Goal: Task Accomplishment & Management: Manage account settings

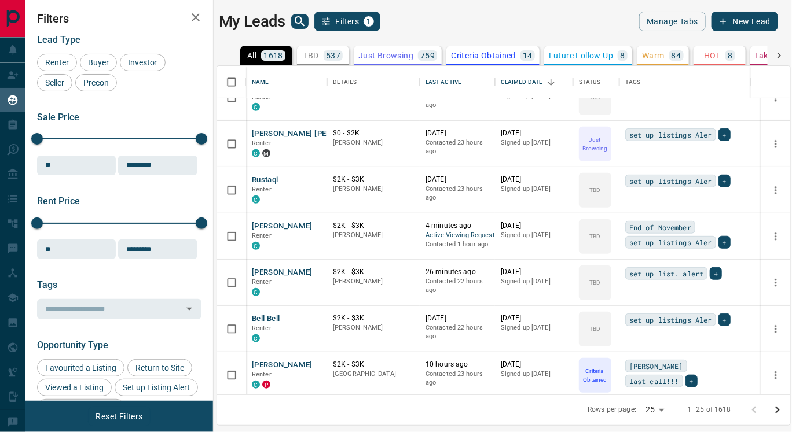
scroll to position [413, 0]
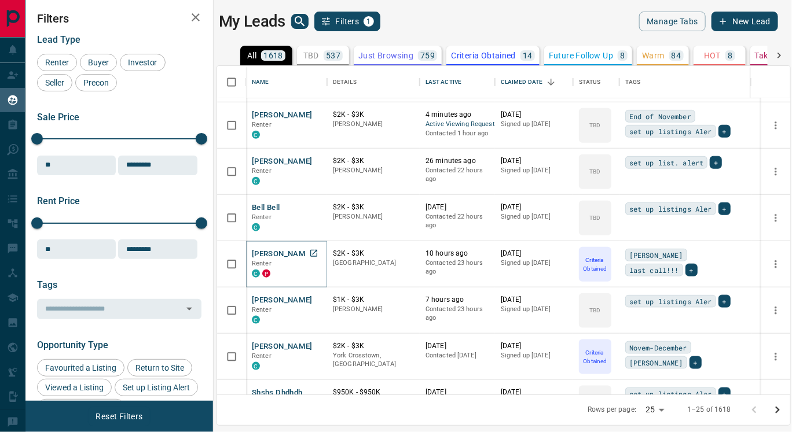
click at [290, 249] on button "[PERSON_NAME]" at bounding box center [282, 254] width 61 height 11
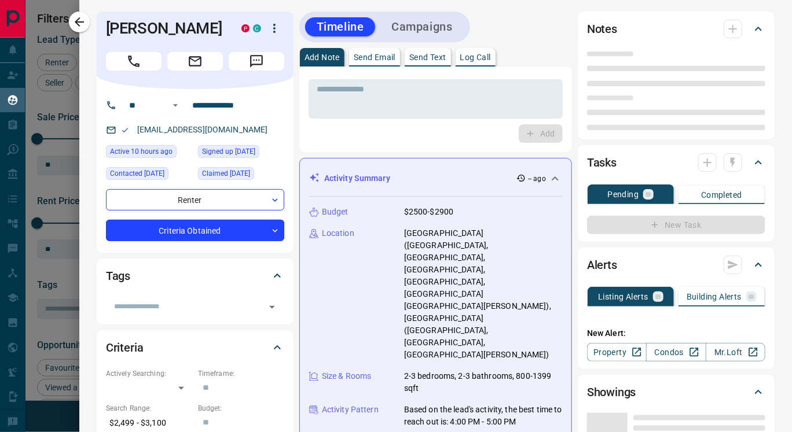
type input "**"
type input "**********"
type input "*"
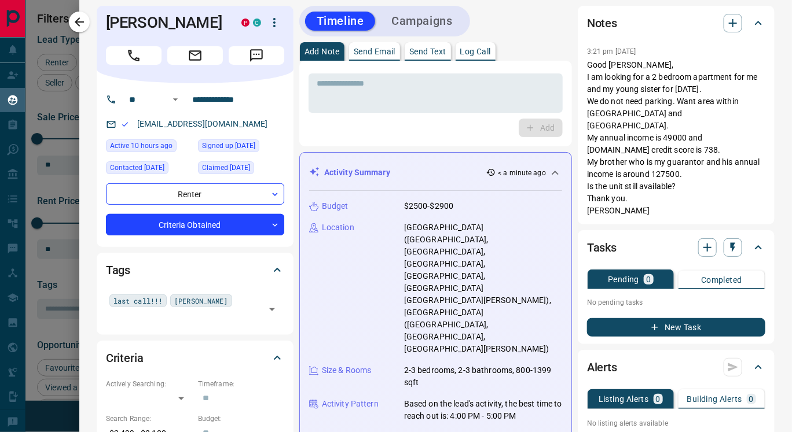
scroll to position [1, 0]
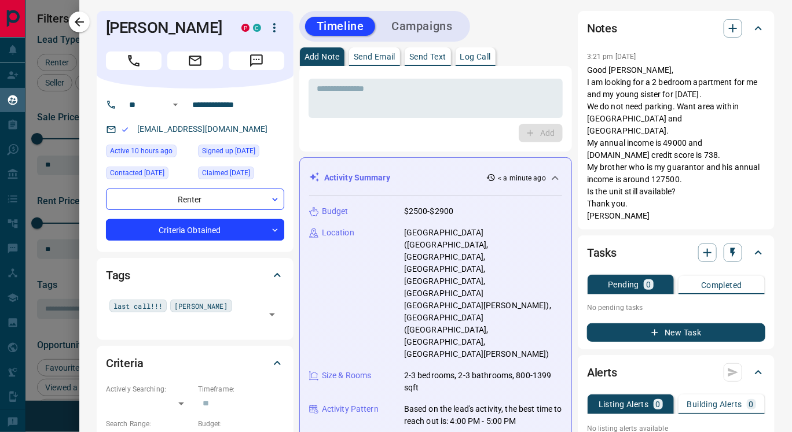
click at [422, 56] on p "Send Text" at bounding box center [427, 57] width 37 height 8
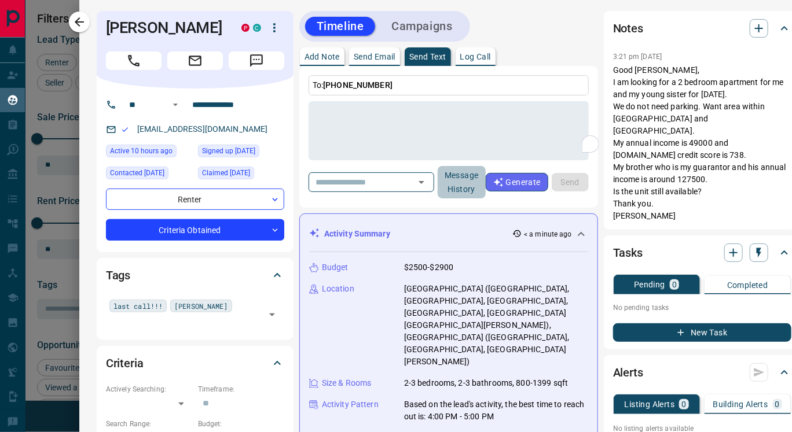
click at [470, 179] on button "Message History" at bounding box center [462, 182] width 48 height 32
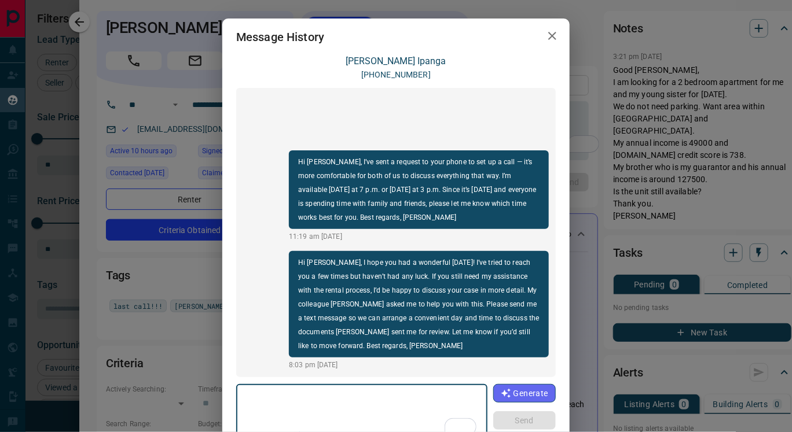
click at [547, 32] on icon "button" at bounding box center [552, 36] width 14 height 14
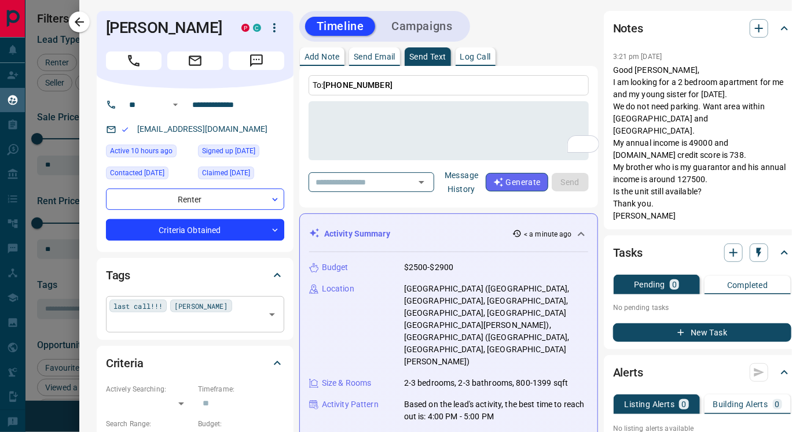
click at [208, 305] on div "last call!!! ALEX ​" at bounding box center [195, 314] width 178 height 36
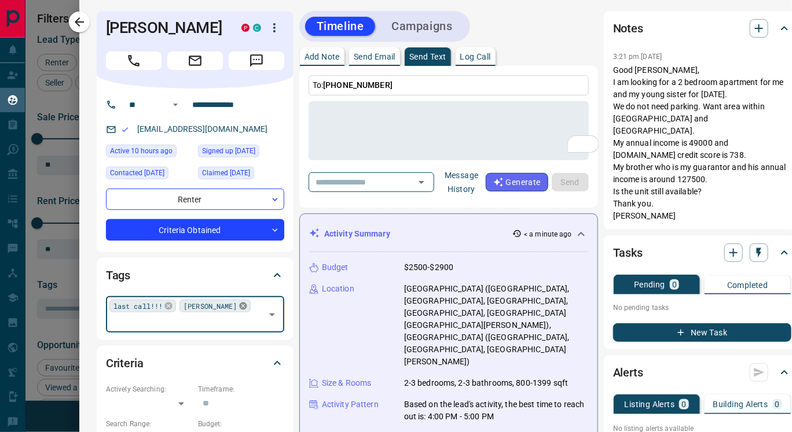
click at [239, 306] on icon at bounding box center [243, 307] width 8 height 8
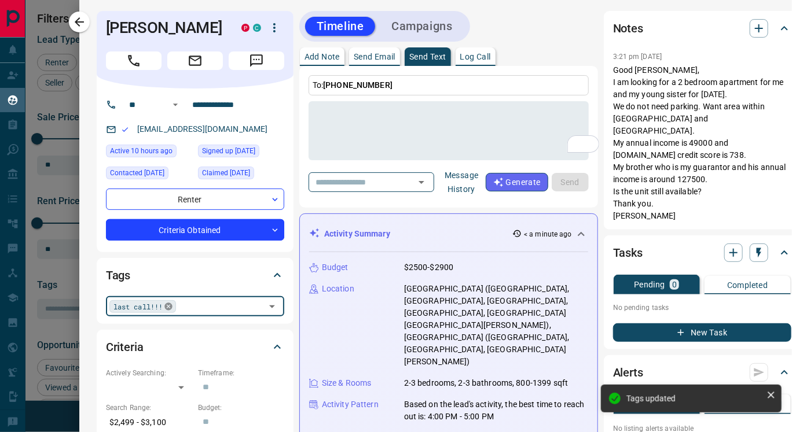
click at [164, 306] on icon at bounding box center [168, 306] width 9 height 9
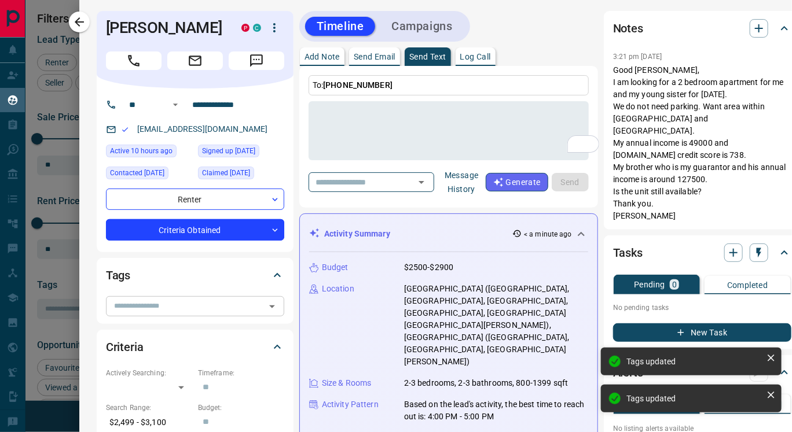
click at [290, 281] on div "Tags ​" at bounding box center [195, 290] width 197 height 65
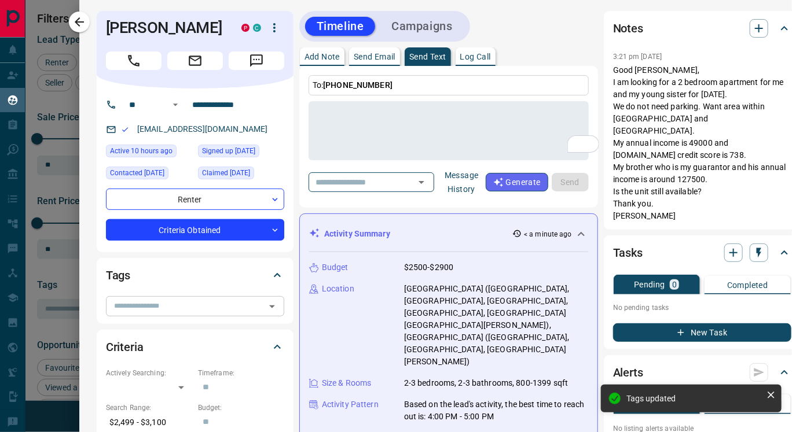
click at [273, 30] on icon "button" at bounding box center [274, 28] width 14 height 14
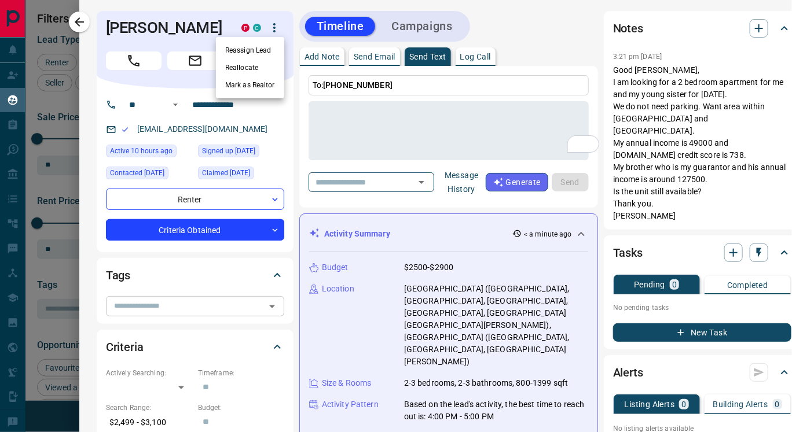
click at [262, 48] on li "Reassign Lead" at bounding box center [250, 50] width 68 height 17
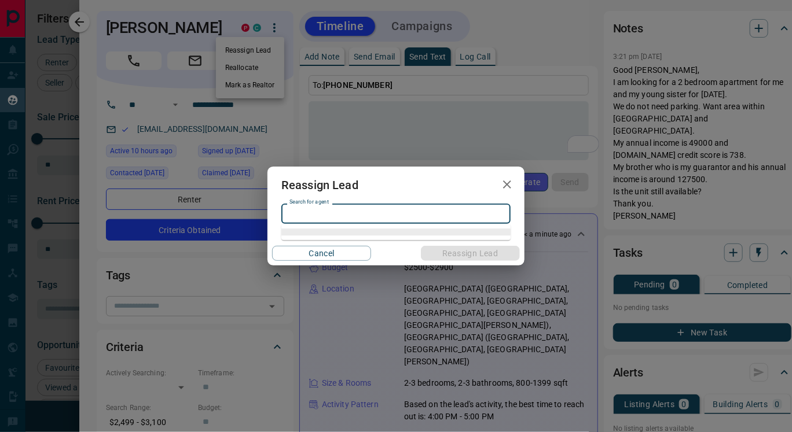
click at [342, 214] on input "Search for agent" at bounding box center [395, 213] width 221 height 13
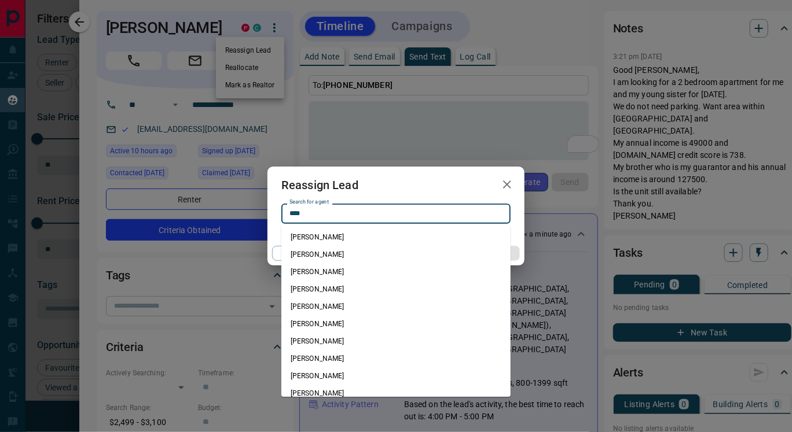
click at [331, 269] on li "[PERSON_NAME]" at bounding box center [395, 271] width 229 height 17
type input "**********"
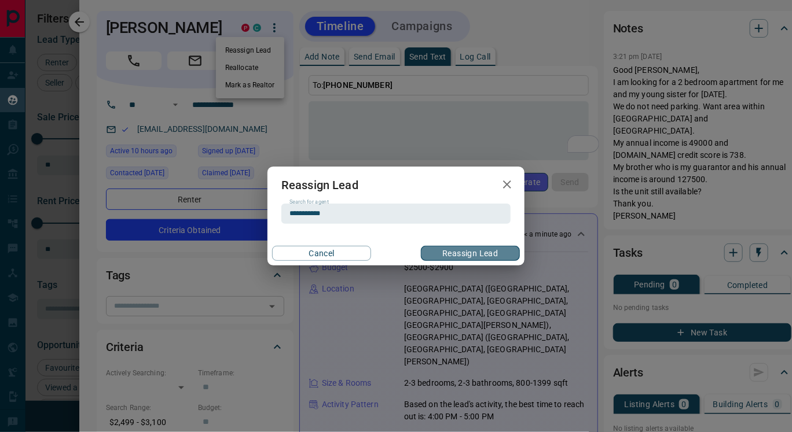
click at [456, 251] on button "Reassign Lead" at bounding box center [470, 253] width 99 height 15
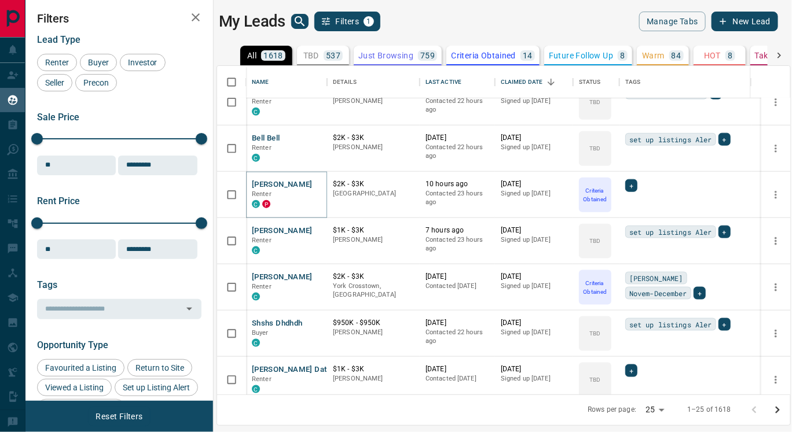
scroll to position [485, 0]
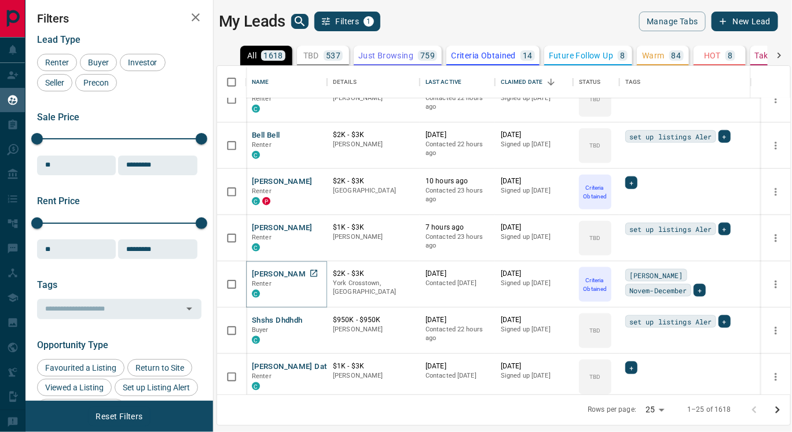
click at [281, 271] on button "[PERSON_NAME]" at bounding box center [282, 274] width 61 height 11
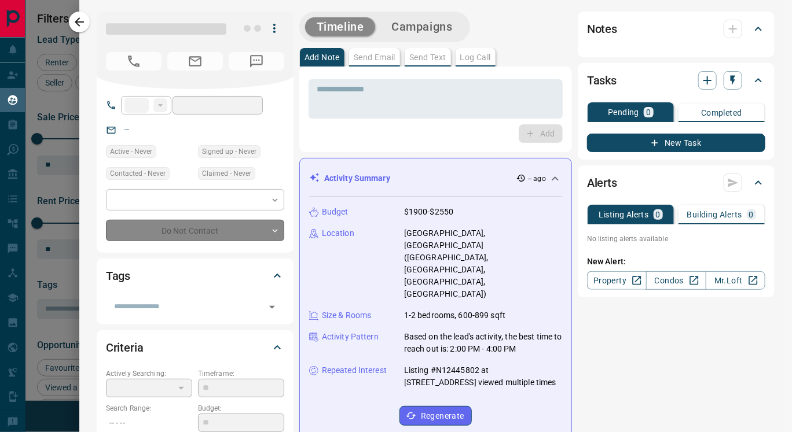
type input "**"
type input "**********"
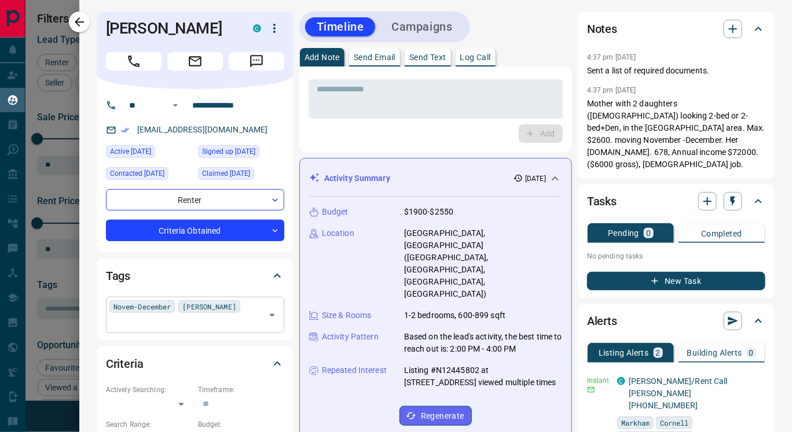
click at [219, 306] on div "Novem-December [PERSON_NAME]" at bounding box center [195, 315] width 178 height 36
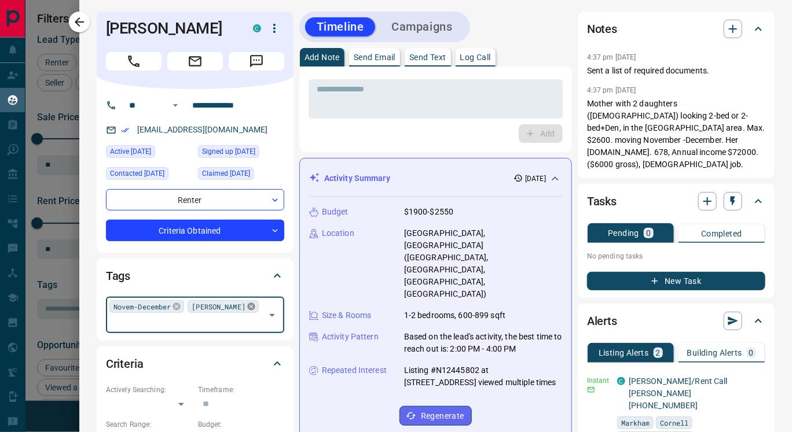
click at [247, 306] on icon at bounding box center [251, 306] width 9 height 9
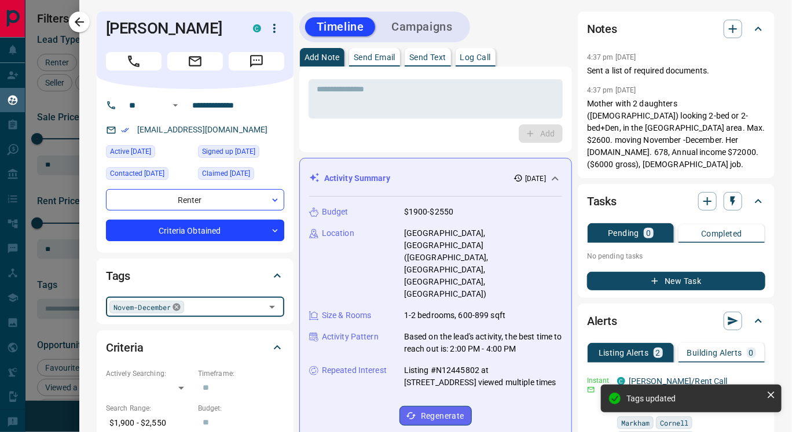
click at [173, 307] on icon at bounding box center [176, 307] width 9 height 9
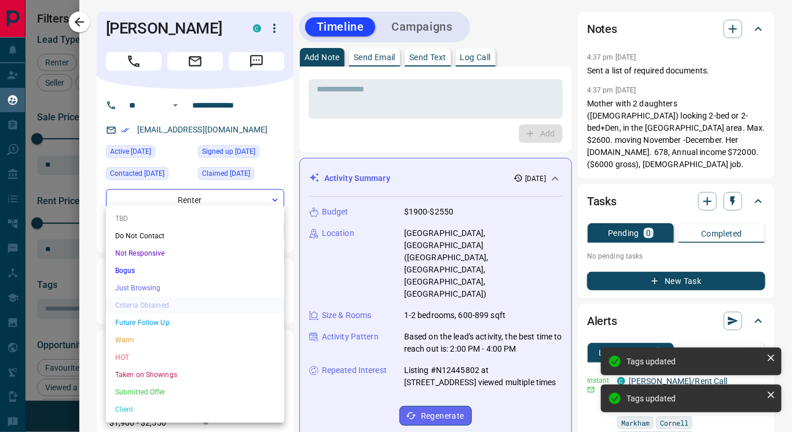
click at [237, 232] on body "Lead Transfers Claim Leads My Leads Tasks Opportunities Deals Campaigns Automat…" at bounding box center [396, 209] width 792 height 418
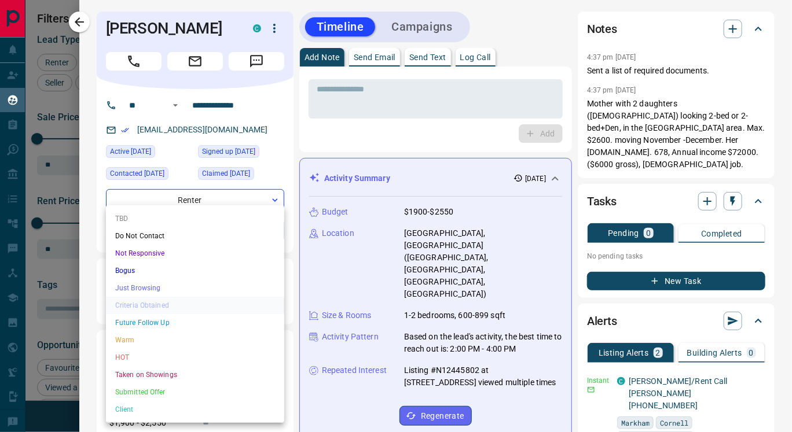
click at [181, 251] on li "Not Responsive" at bounding box center [195, 253] width 178 height 17
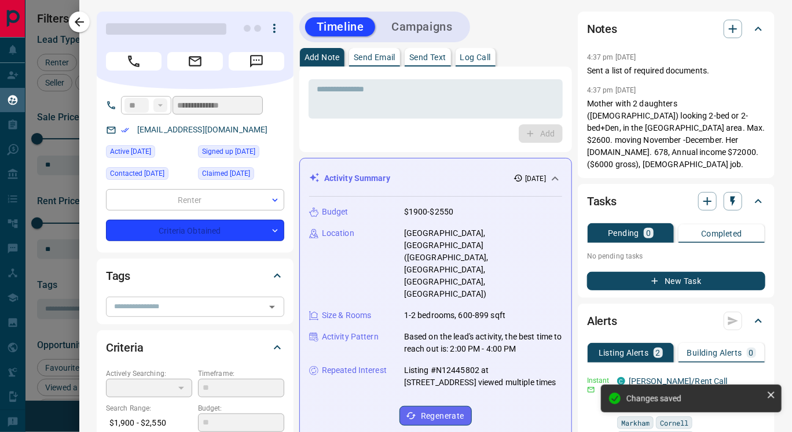
type input "*"
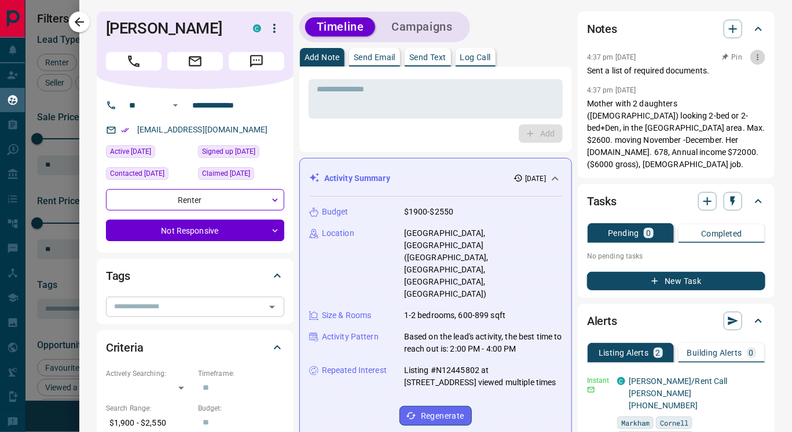
click at [757, 57] on icon "button" at bounding box center [758, 57] width 2 height 6
click at [727, 79] on li "Edit" at bounding box center [730, 77] width 51 height 17
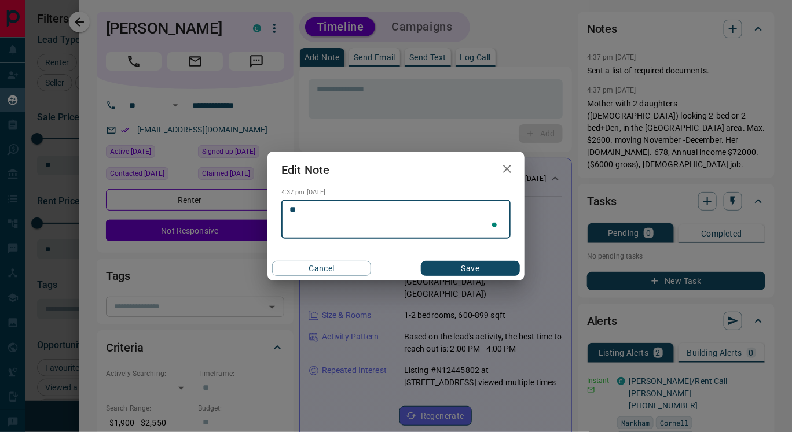
type textarea "*"
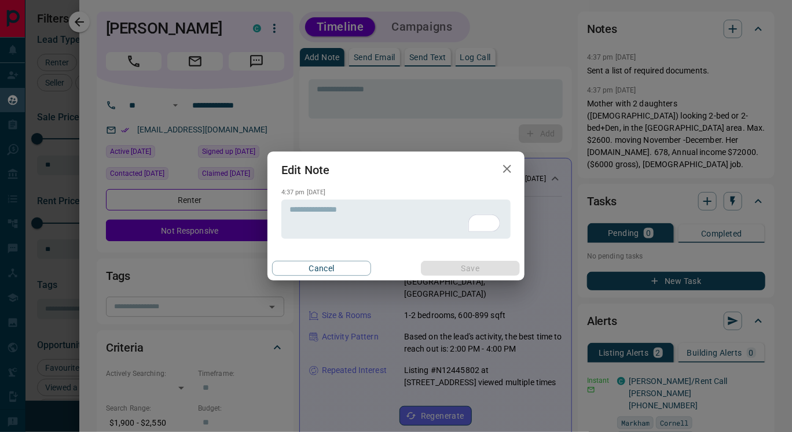
click at [548, 250] on div "Edit Note 4:37 pm [DATE] * ​ Cancel Save" at bounding box center [396, 216] width 792 height 432
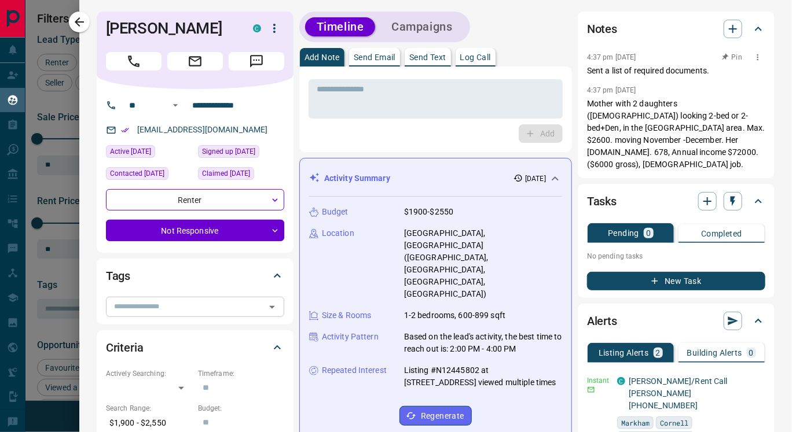
click at [753, 56] on icon "button" at bounding box center [757, 57] width 9 height 9
click at [732, 92] on li "Delete" at bounding box center [730, 95] width 51 height 17
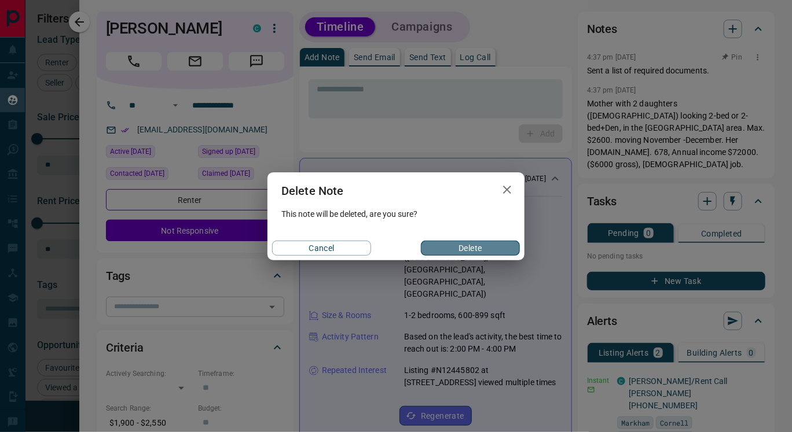
click at [490, 245] on button "Delete" at bounding box center [470, 248] width 99 height 15
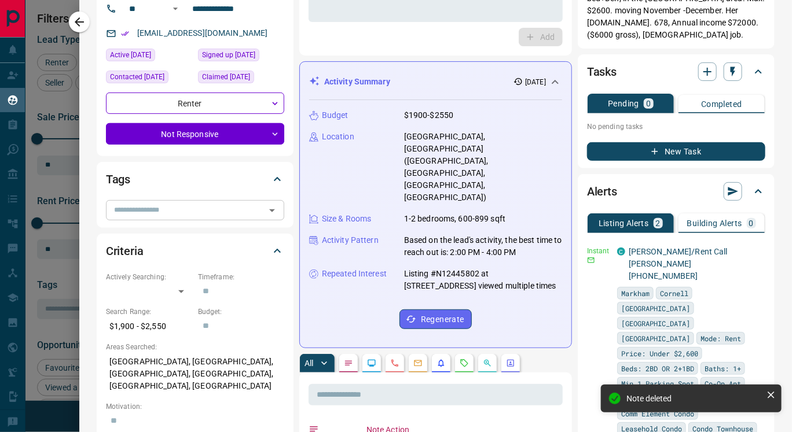
scroll to position [97, 0]
click at [752, 245] on icon "button" at bounding box center [757, 250] width 10 height 10
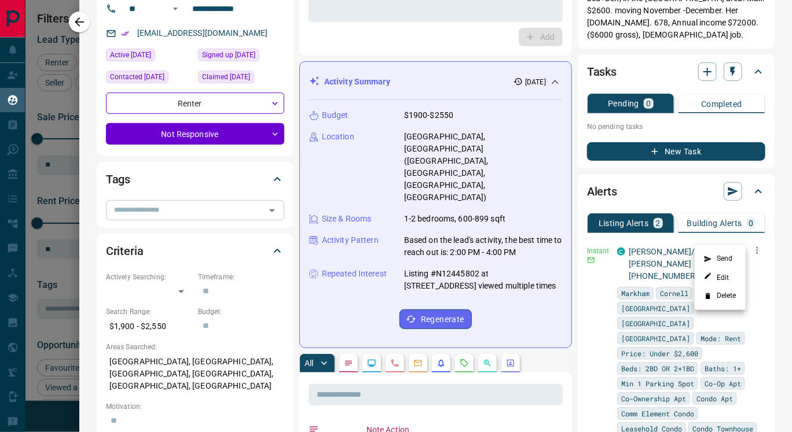
click at [725, 296] on li "Delete" at bounding box center [720, 296] width 51 height 19
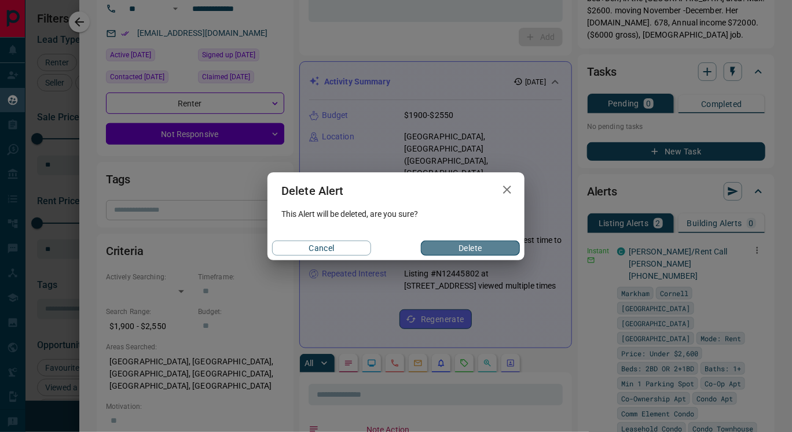
click at [481, 245] on button "Delete" at bounding box center [470, 248] width 99 height 15
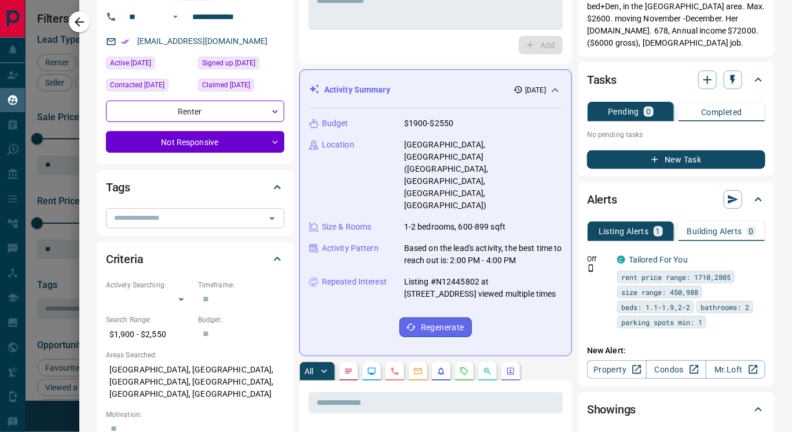
scroll to position [0, 0]
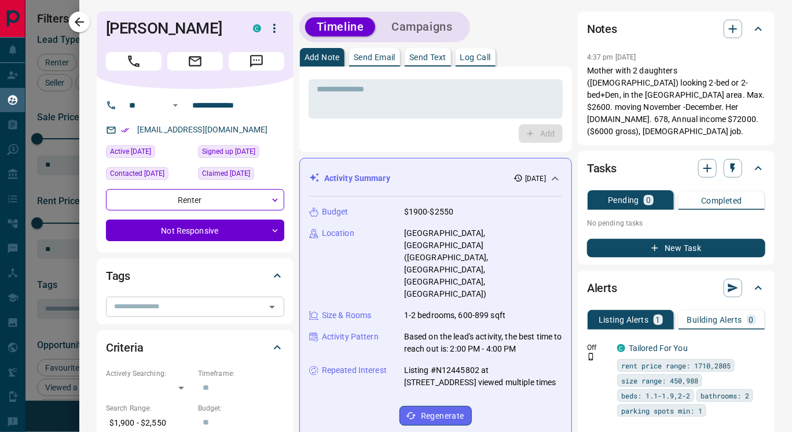
click at [275, 26] on icon "button" at bounding box center [274, 28] width 14 height 14
click at [247, 50] on li "Reassign Lead" at bounding box center [250, 51] width 68 height 17
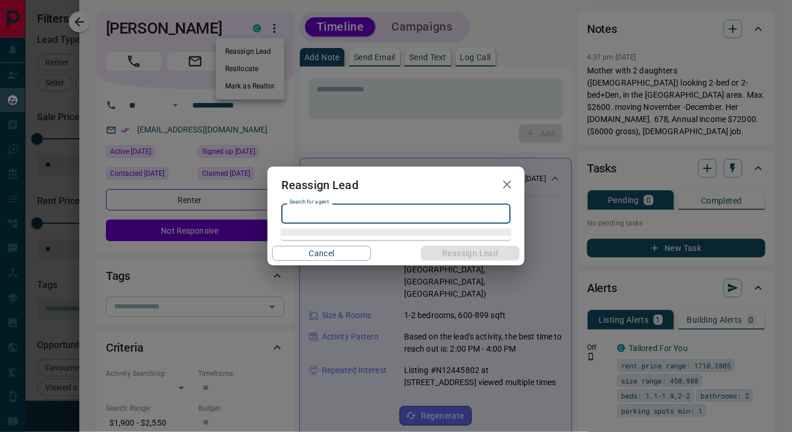
click at [327, 218] on input "Search for agent" at bounding box center [395, 213] width 221 height 13
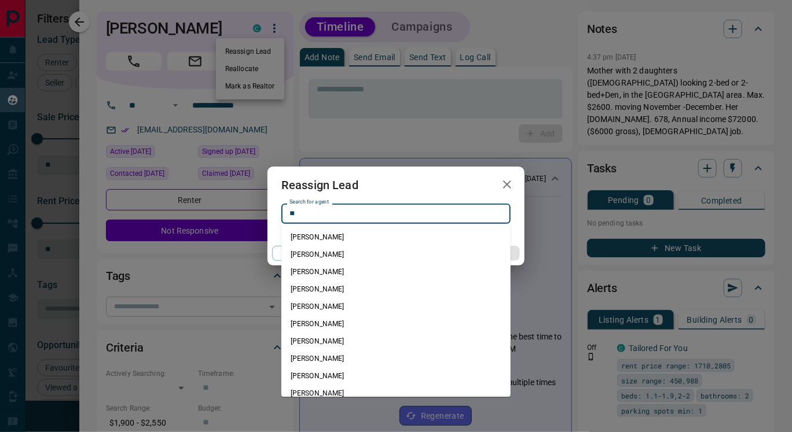
click at [322, 357] on li "[PERSON_NAME]" at bounding box center [395, 358] width 229 height 17
type input "**********"
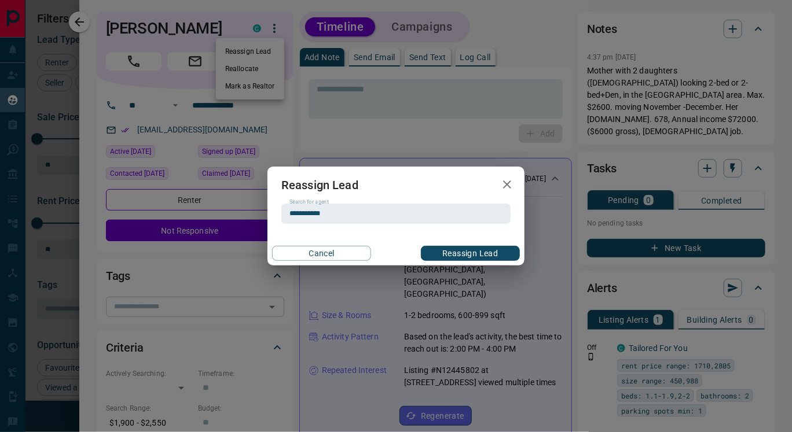
click at [447, 251] on button "Reassign Lead" at bounding box center [470, 253] width 99 height 15
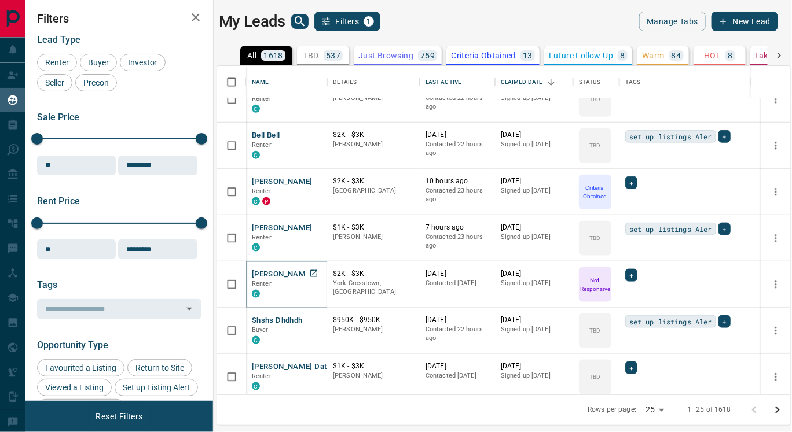
click at [279, 270] on button "[PERSON_NAME]" at bounding box center [282, 274] width 61 height 11
